Goal: Information Seeking & Learning: Learn about a topic

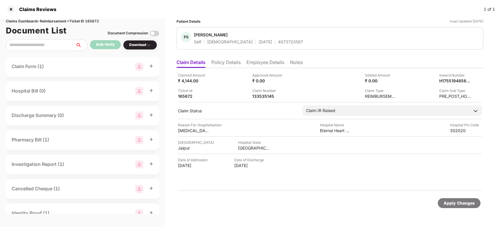
scroll to position [0, 0]
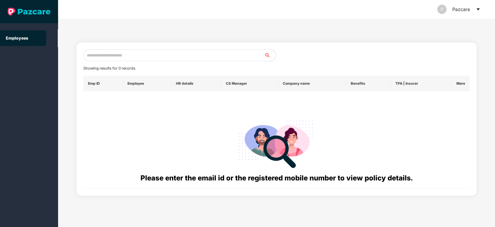
click at [180, 60] on input "text" at bounding box center [173, 55] width 181 height 12
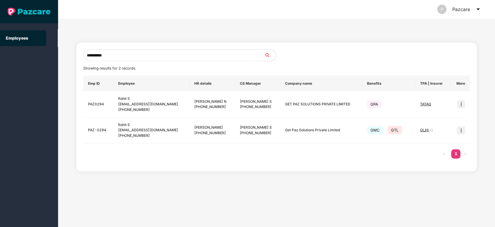
type input "**********"
click at [465, 129] on img at bounding box center [461, 130] width 8 height 8
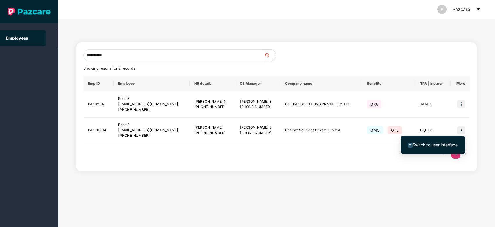
click at [445, 143] on span "Switch to user interface" at bounding box center [435, 144] width 45 height 5
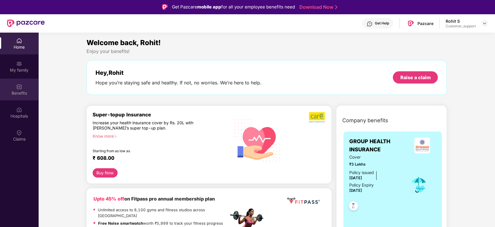
click at [19, 90] on div "Benefits" at bounding box center [19, 93] width 38 height 6
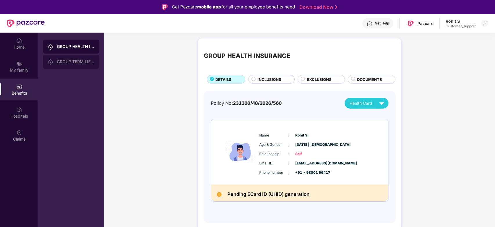
click at [81, 60] on div "GROUP TERM LIFE INSURANCE" at bounding box center [76, 61] width 38 height 5
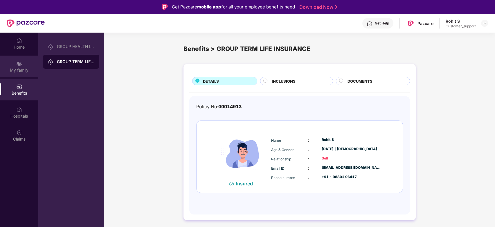
click at [21, 66] on img at bounding box center [19, 64] width 6 height 6
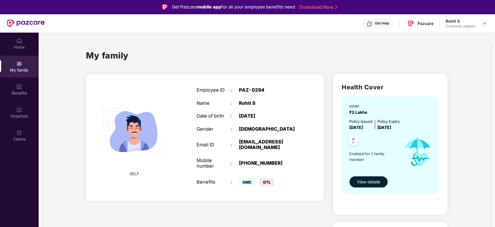
click at [254, 93] on div "Employee ID : PAZ-0294 Name : Rohit S Date of birth : 27 Aug 1998 Gender : MALE…" at bounding box center [247, 137] width 113 height 115
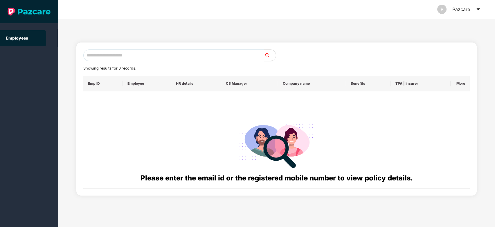
click at [133, 54] on input "text" at bounding box center [173, 55] width 181 height 12
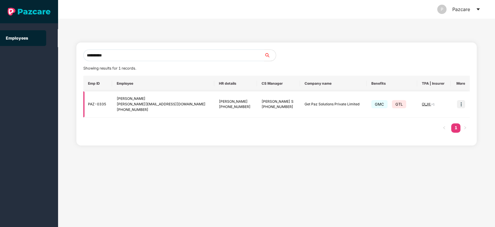
type input "**********"
click at [461, 102] on img at bounding box center [461, 104] width 8 height 8
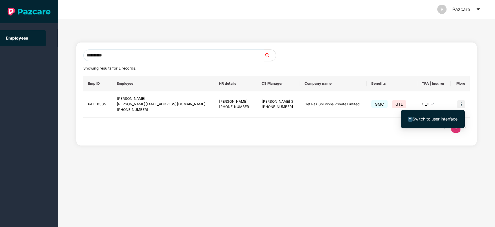
click at [443, 114] on li "Switch to user interface" at bounding box center [433, 119] width 64 height 12
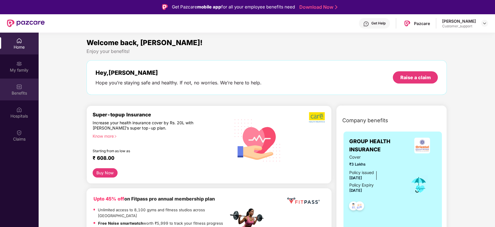
click at [19, 89] on img at bounding box center [19, 87] width 6 height 6
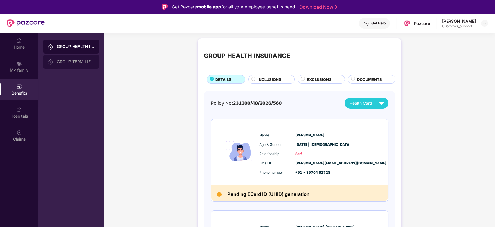
click at [77, 63] on div "GROUP TERM LIFE INSURANCE" at bounding box center [76, 61] width 38 height 5
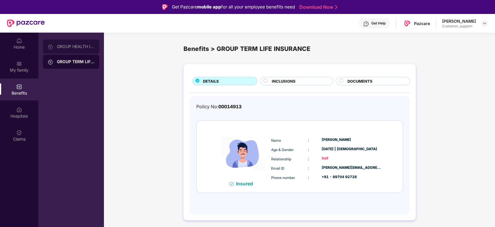
click at [66, 45] on div "GROUP HEALTH INSURANCE" at bounding box center [76, 46] width 38 height 5
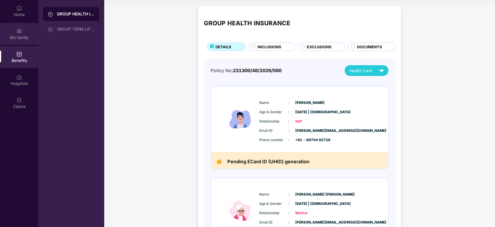
click at [13, 33] on div "My family" at bounding box center [19, 34] width 38 height 22
